Goal: Information Seeking & Learning: Learn about a topic

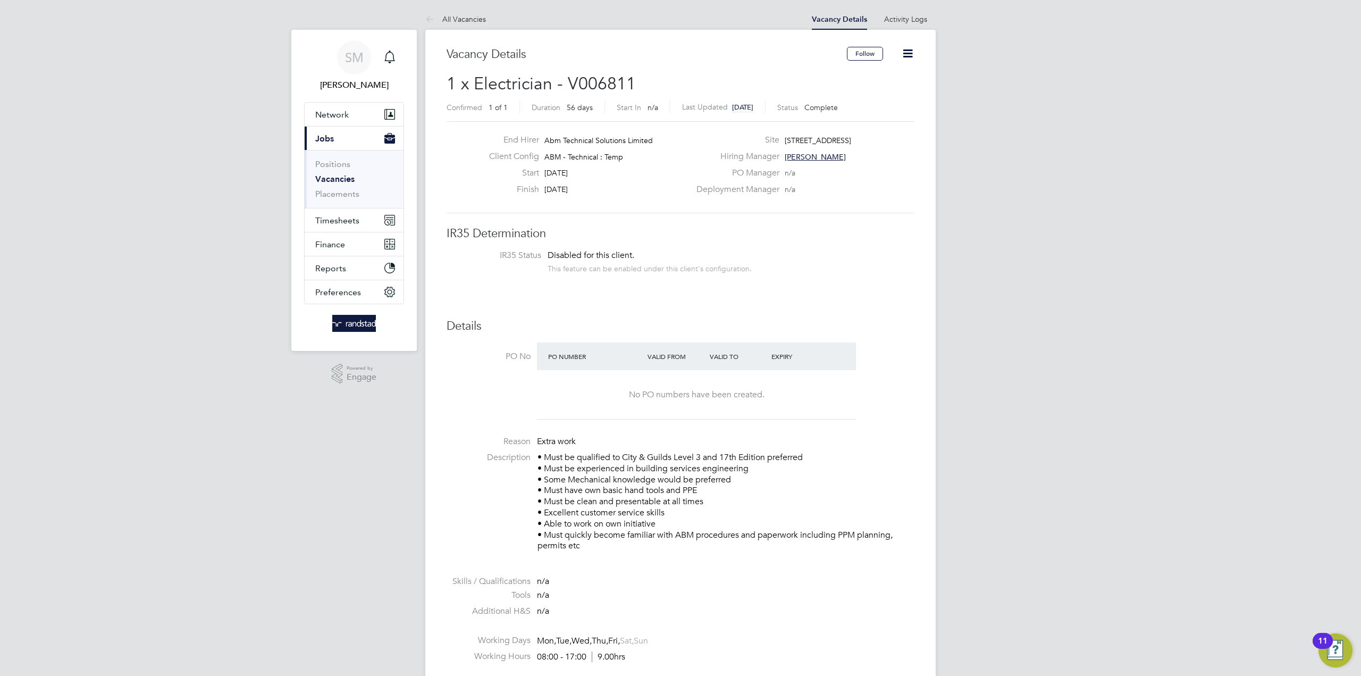
click at [334, 170] on li "Positions" at bounding box center [355, 166] width 80 height 15
click at [333, 168] on link "Positions" at bounding box center [332, 164] width 35 height 10
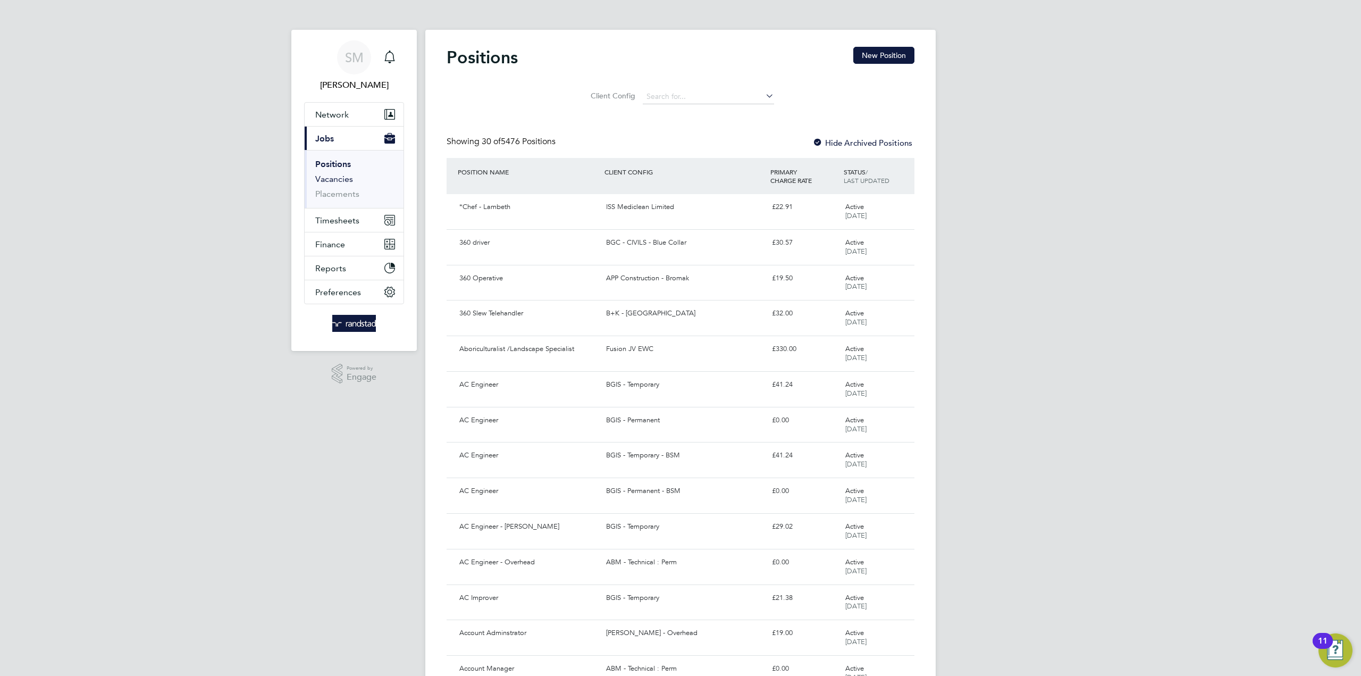
click at [333, 179] on link "Vacancies" at bounding box center [334, 179] width 38 height 10
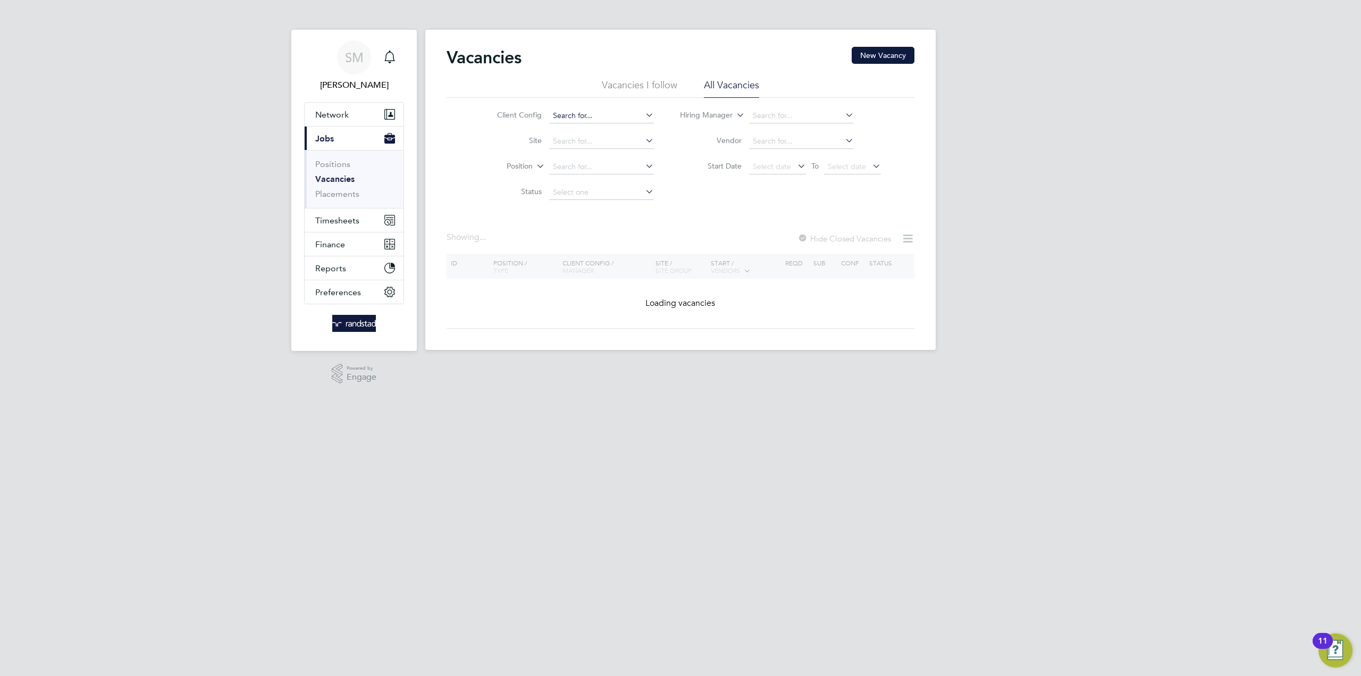
click at [585, 118] on input at bounding box center [601, 115] width 105 height 15
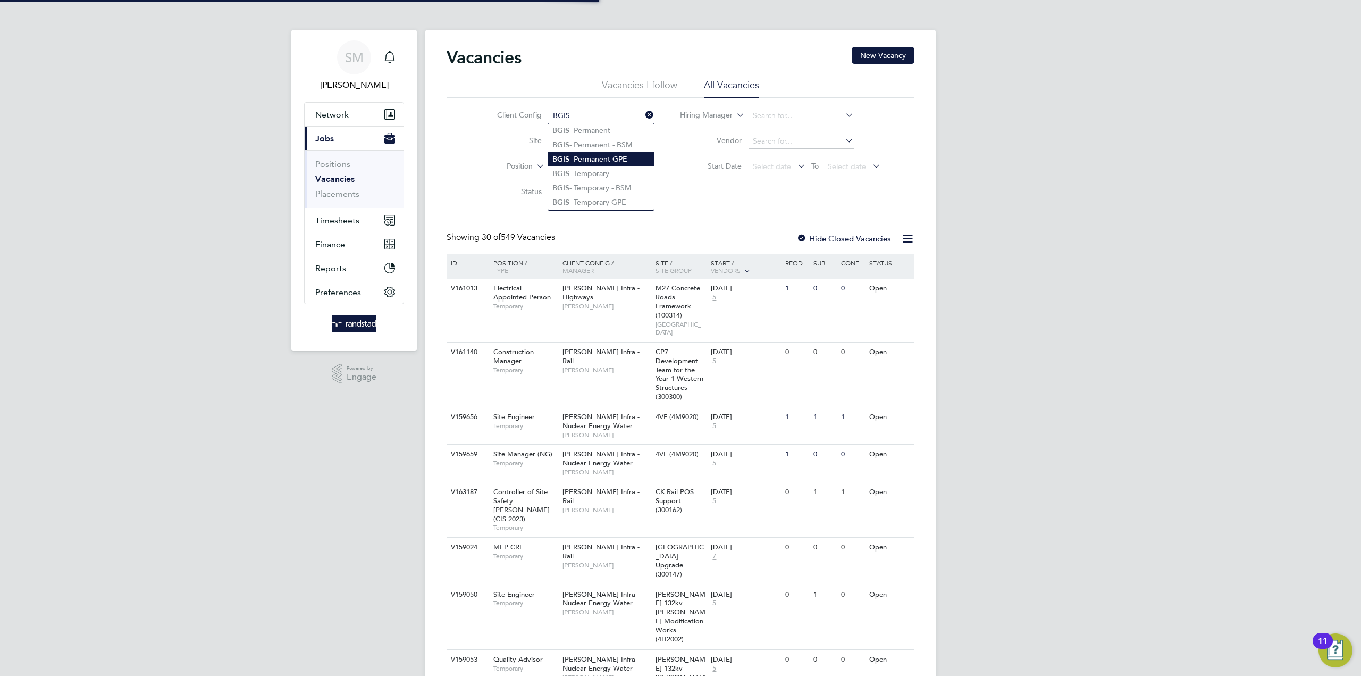
click at [601, 160] on li "BGIS - Permanent GPE" at bounding box center [601, 159] width 106 height 14
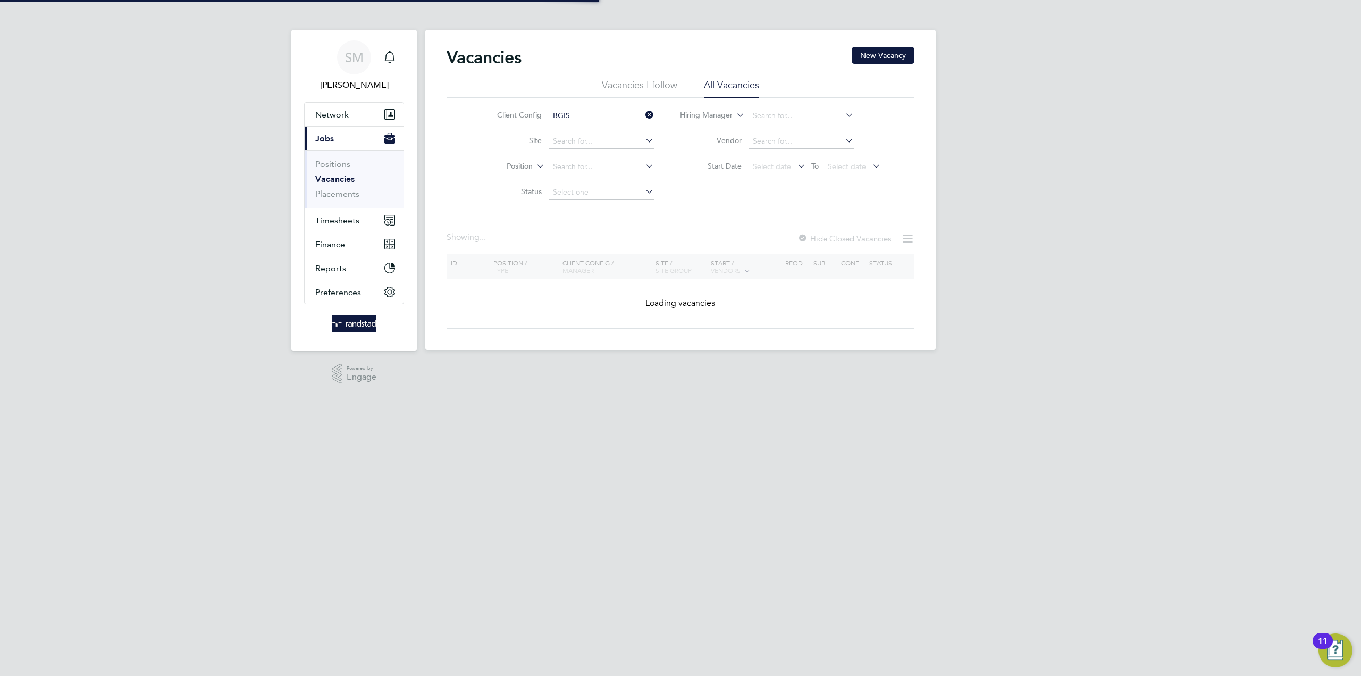
type input "BGIS - Permanent GPE"
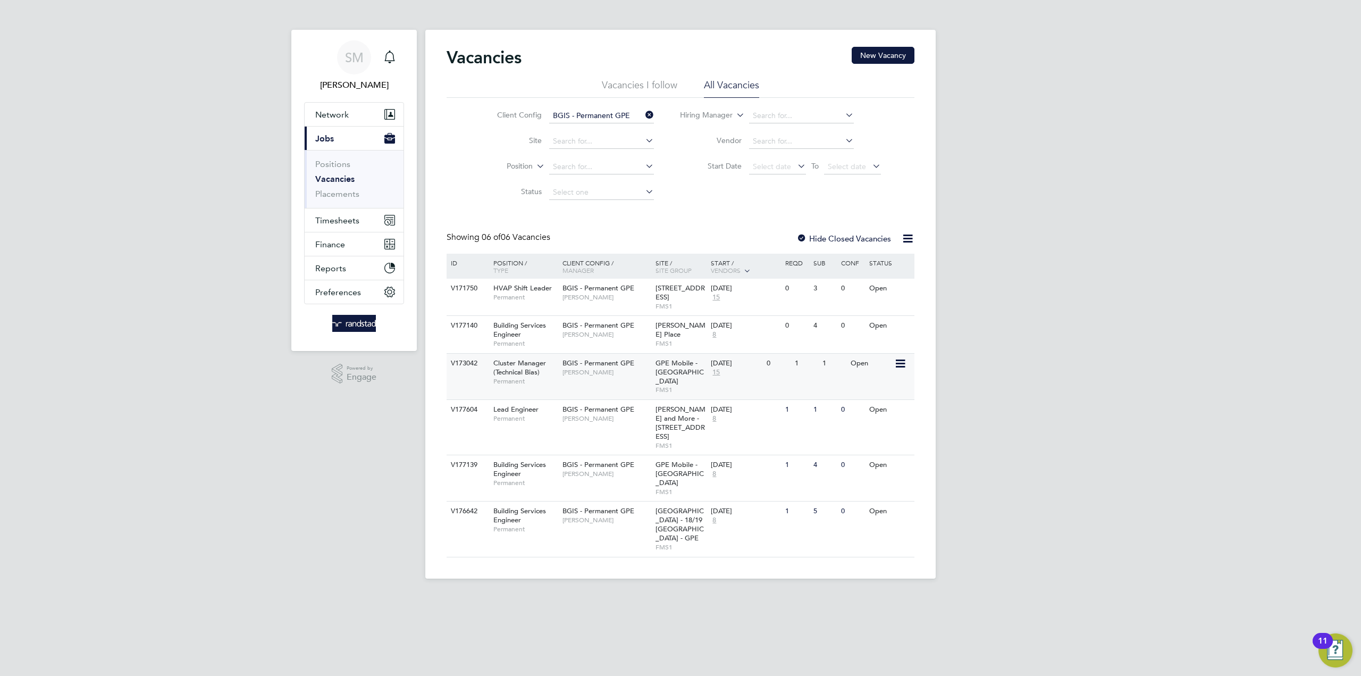
click at [519, 370] on span "Cluster Manager (Technical Bias)" at bounding box center [519, 367] width 53 height 18
